Goal: Task Accomplishment & Management: Use online tool/utility

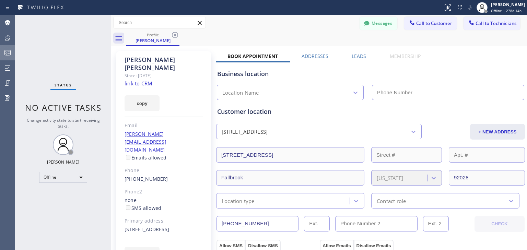
click at [8, 56] on icon at bounding box center [8, 53] width 4 height 4
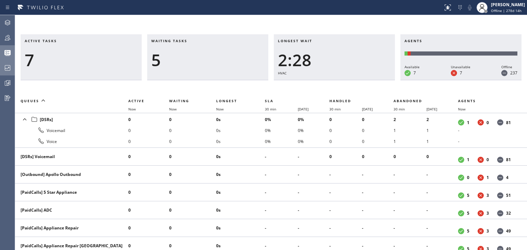
click at [6, 69] on icon at bounding box center [7, 68] width 8 height 8
